Goal: Transaction & Acquisition: Purchase product/service

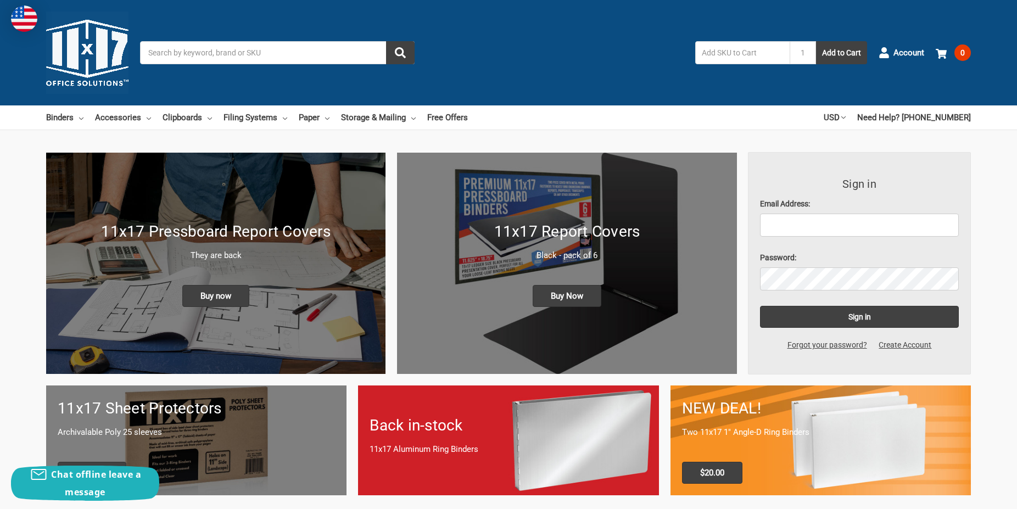
click at [221, 52] on input "Search" at bounding box center [277, 52] width 274 height 23
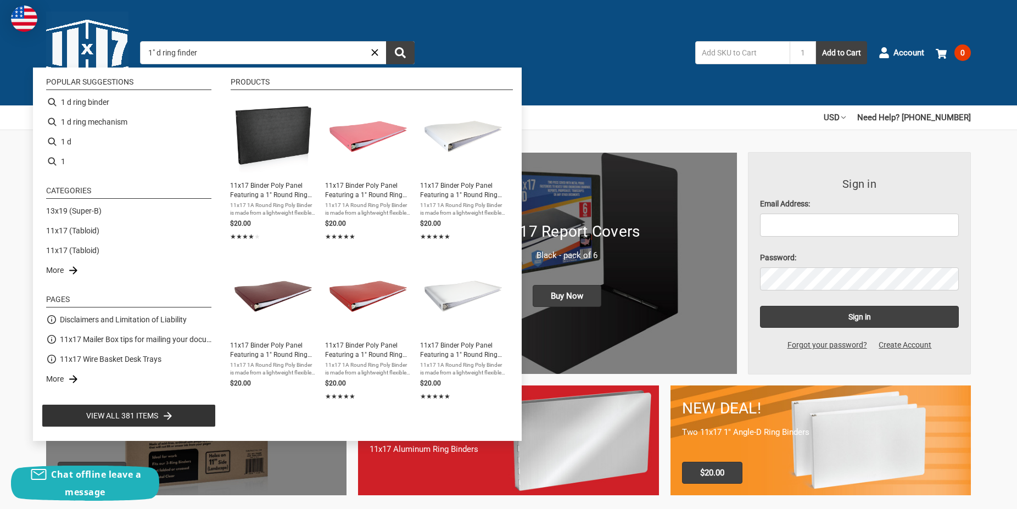
type input "1" d ring finders"
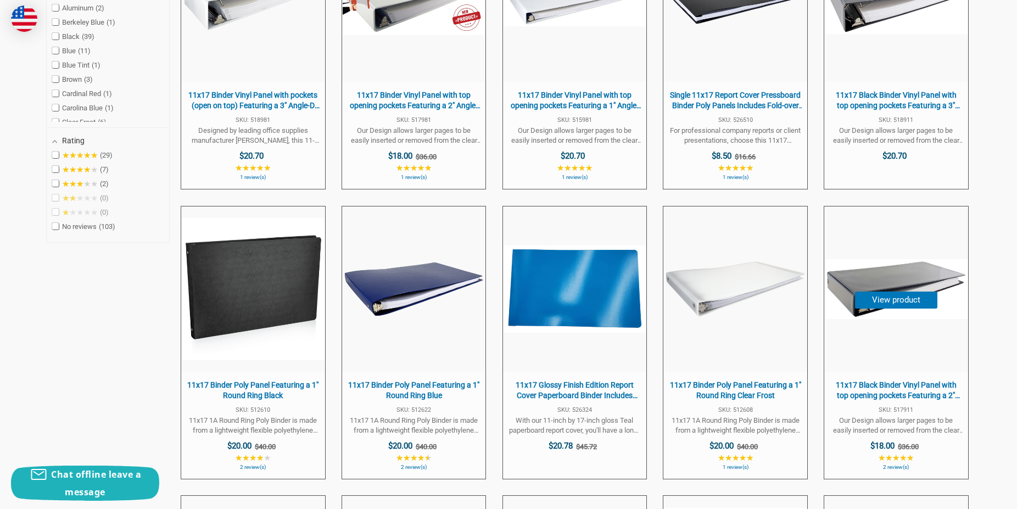
scroll to position [504, 0]
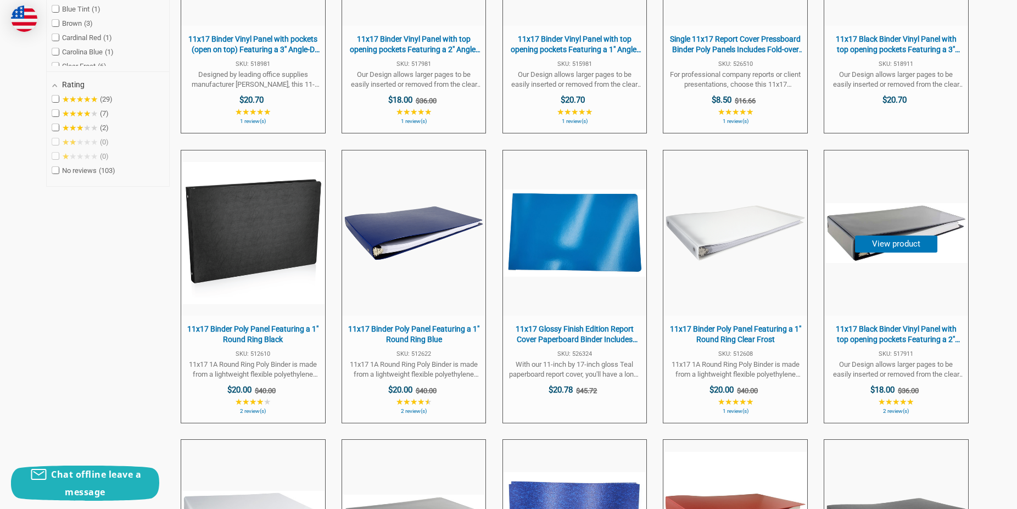
click at [879, 337] on span "11x17 Black Binder Vinyl Panel with top opening pockets Featuring a 2" Angle-D …" at bounding box center [895, 334] width 132 height 21
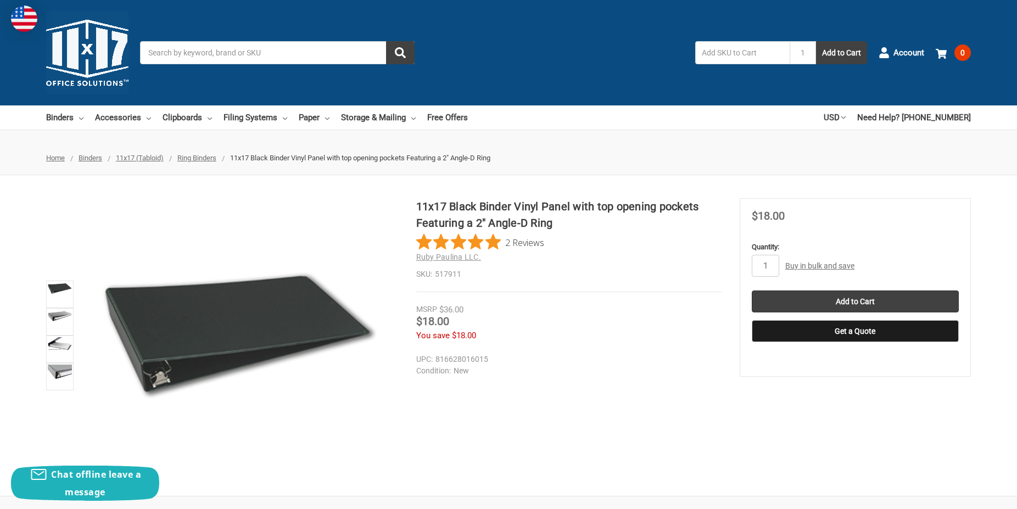
click at [808, 267] on link "Buy in bulk and save" at bounding box center [819, 265] width 69 height 9
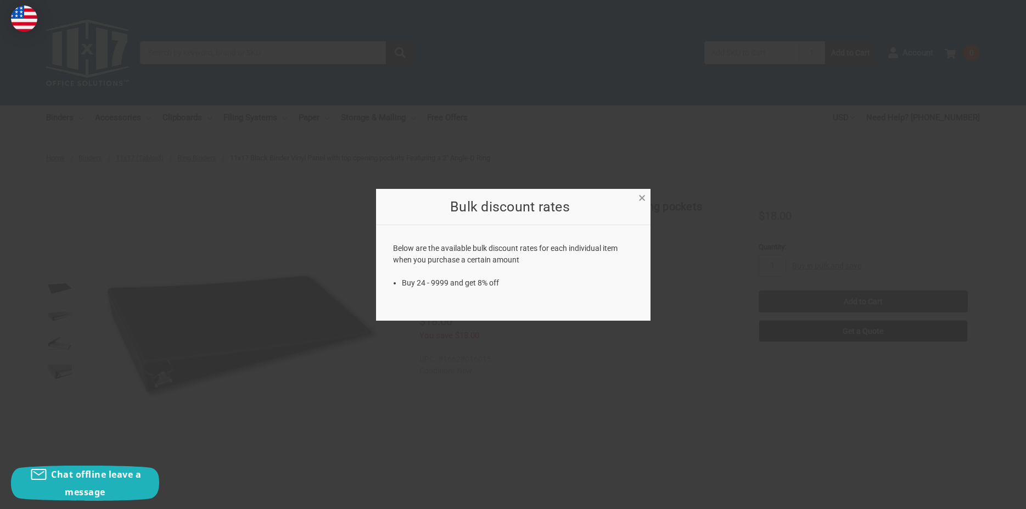
click at [642, 199] on span "×" at bounding box center [641, 198] width 7 height 16
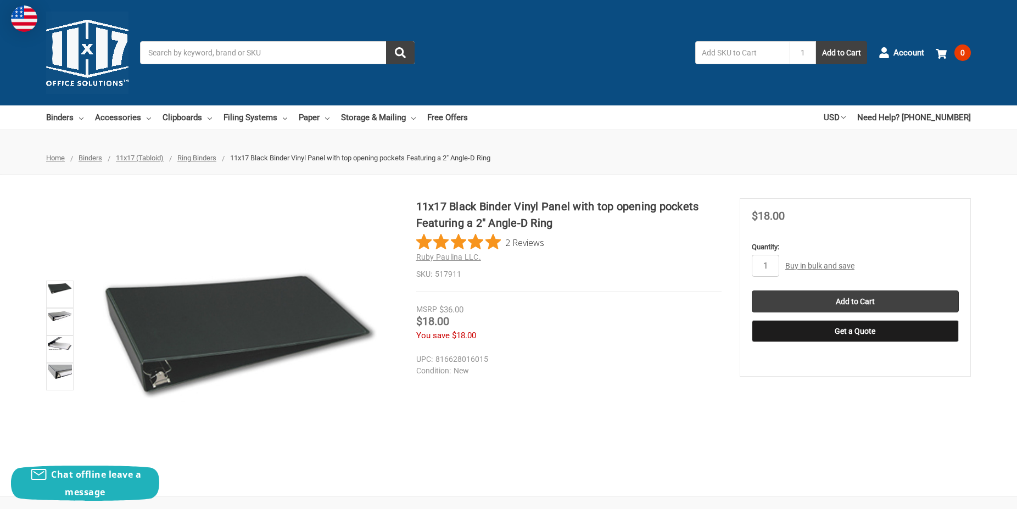
click at [209, 54] on input "Search" at bounding box center [277, 52] width 274 height 23
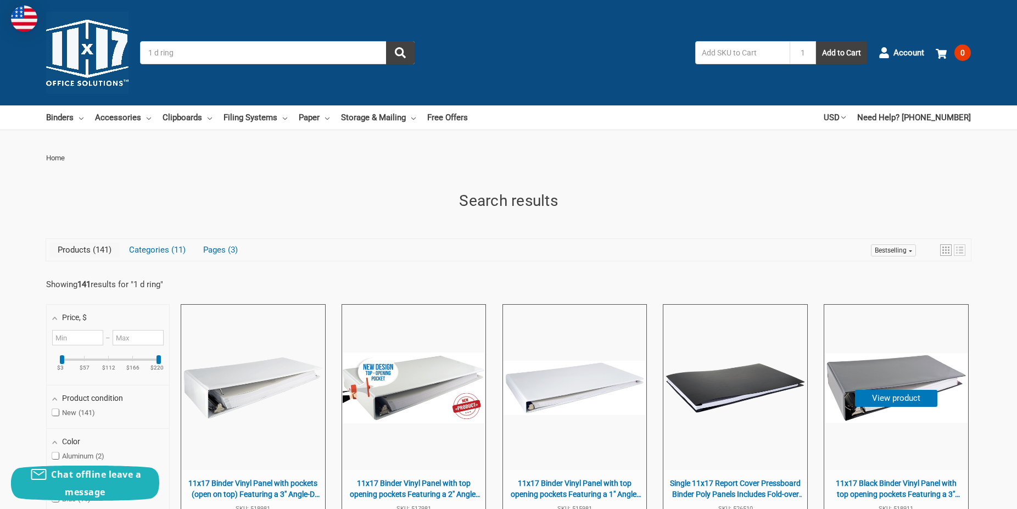
scroll to position [56, 0]
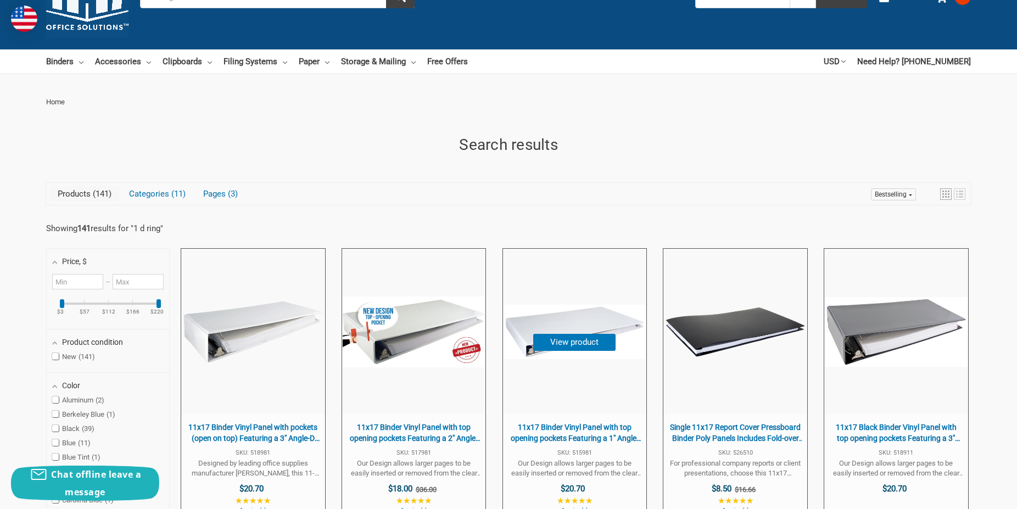
click at [546, 430] on span "11x17 Binder Vinyl Panel with top opening pockets Featuring a 1" Angle-D Ring W…" at bounding box center [574, 432] width 132 height 21
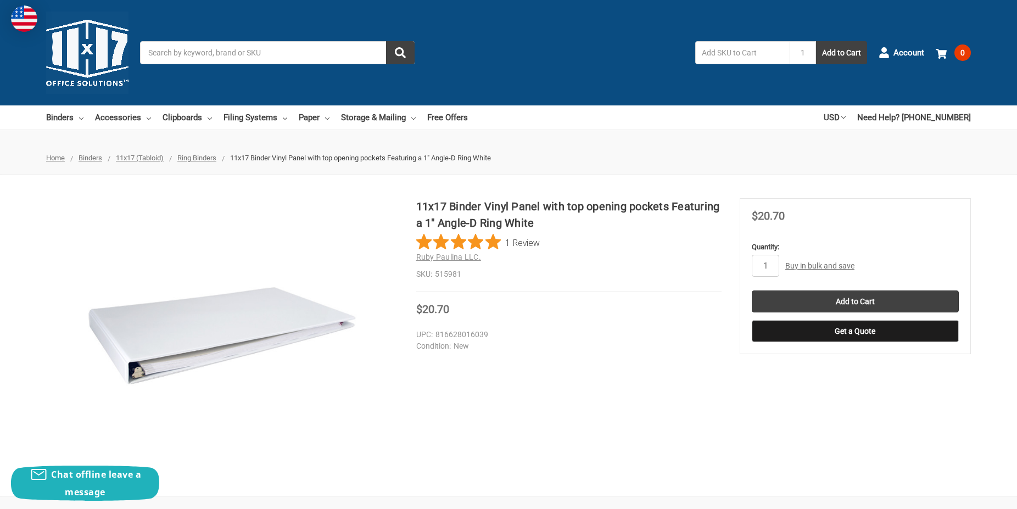
scroll to position [56, 0]
